Goal: Navigation & Orientation: Find specific page/section

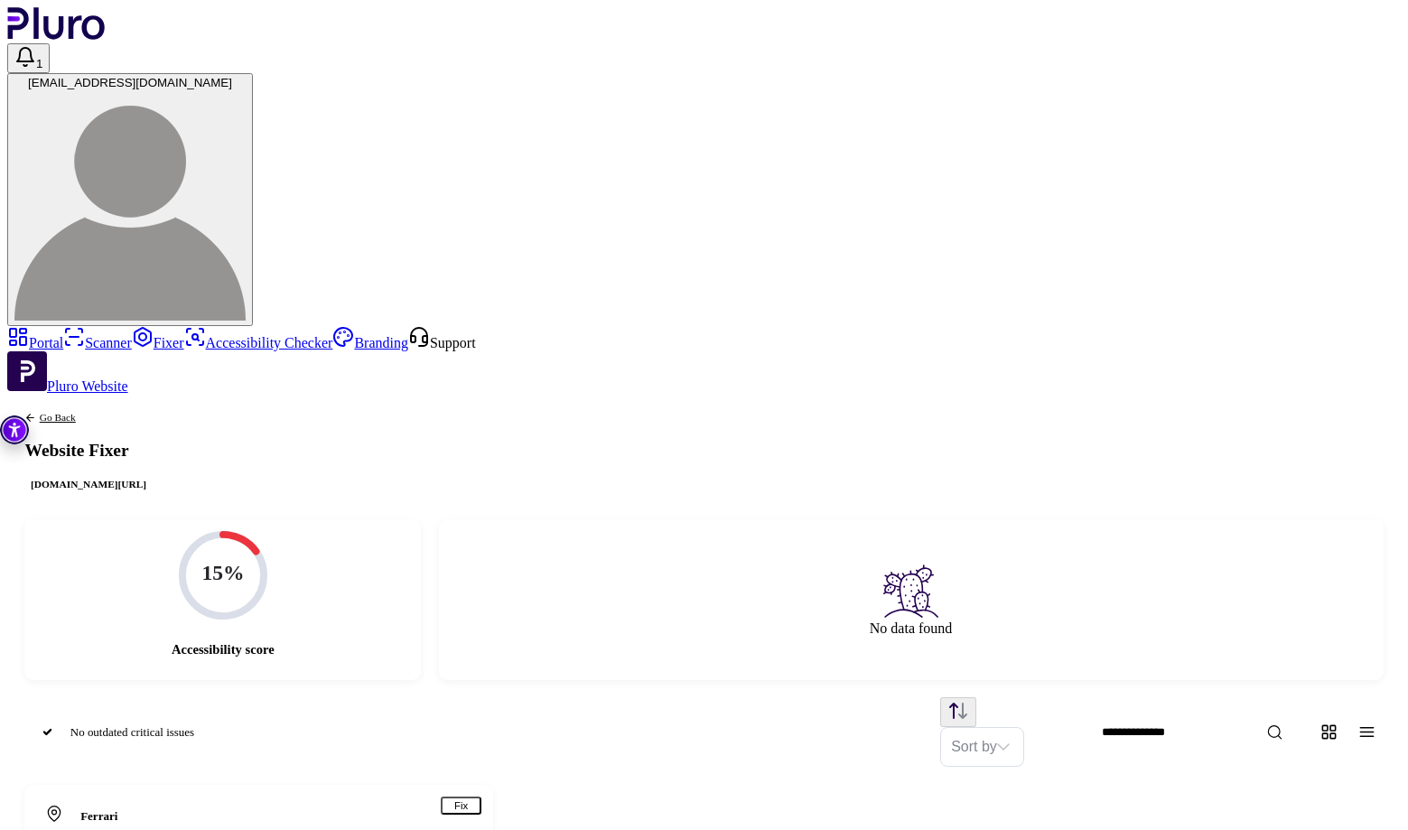
click at [63, 335] on link "Portal" at bounding box center [35, 342] width 56 height 15
